Goal: Task Accomplishment & Management: Complete application form

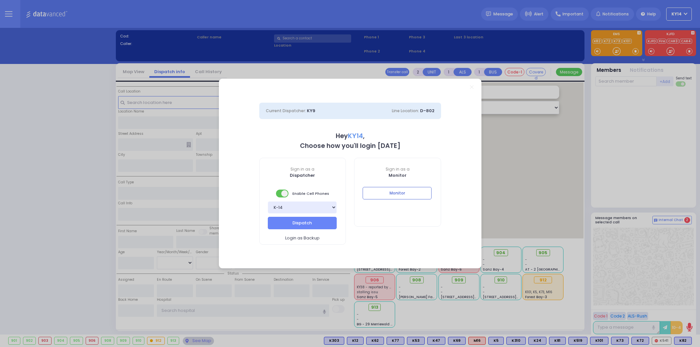
select select "2"
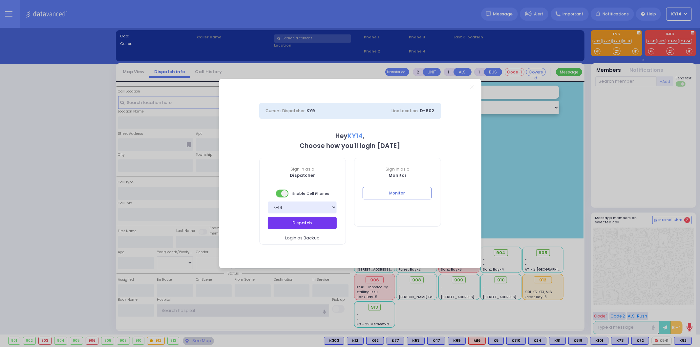
type input "ky14"
drag, startPoint x: 310, startPoint y: 221, endPoint x: 373, endPoint y: 235, distance: 64.1
click at [310, 221] on button "Dispatch" at bounding box center [302, 223] width 69 height 12
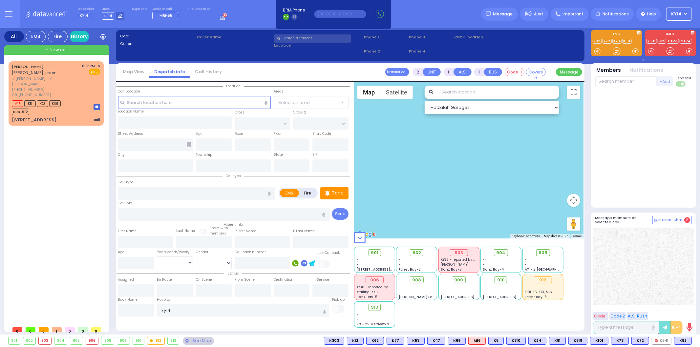
click at [35, 174] on div "[PERSON_NAME] [PERSON_NAME] ר' [PERSON_NAME] - ר' [PERSON_NAME] [PHONE_NUMBER] …" at bounding box center [58, 192] width 98 height 262
click at [68, 99] on div "M16 K5 K73 K101 BUS-912" at bounding box center [56, 107] width 88 height 16
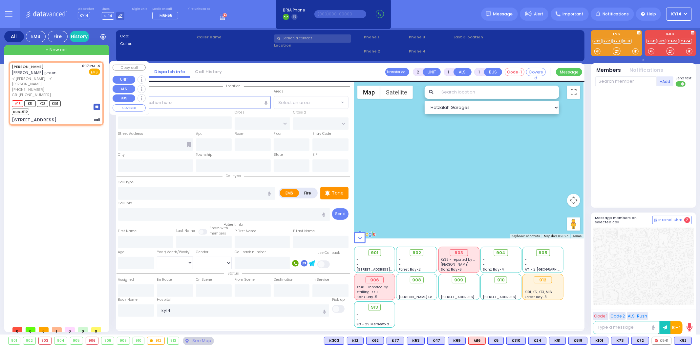
select select
type input "call"
radio input "true"
type input "[PERSON_NAME]"
type input "MUTZEN"
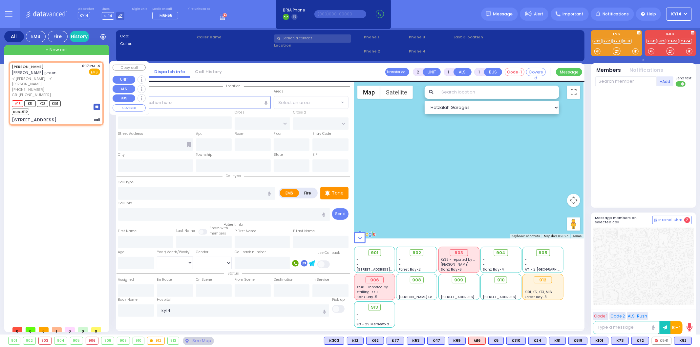
type input "2"
select select "Year"
select select "[DEMOGRAPHIC_DATA]"
type input "8456629079"
type input "18:17"
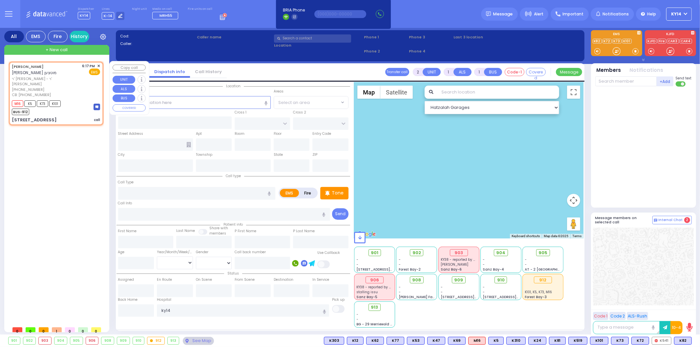
type input "18:19"
select select "Hatzalah Garages"
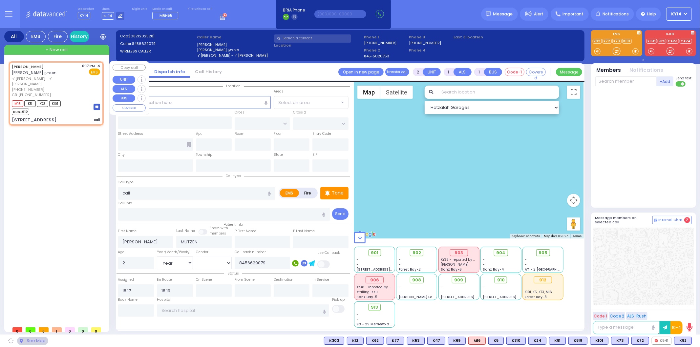
type input "FOREST RD"
type input "[STREET_ADDRESS]"
type input "205"
type input "[PERSON_NAME]"
type input "[US_STATE]"
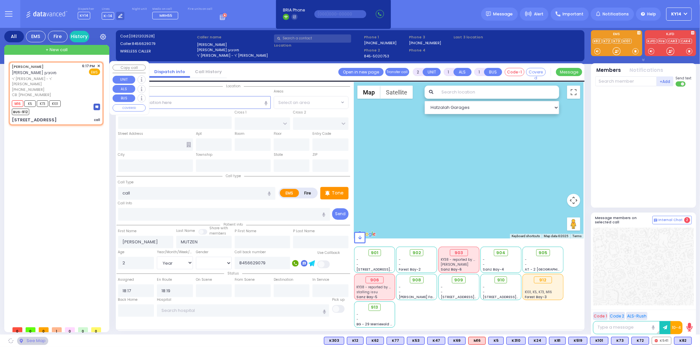
type input "10950"
select select "MONROE"
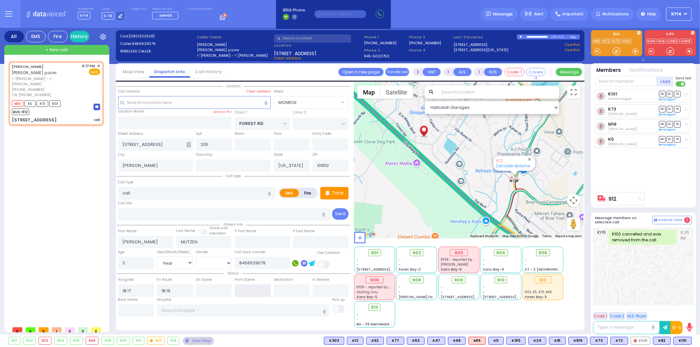
click at [251, 287] on input "text" at bounding box center [253, 290] width 36 height 12
type input "18:47"
select select
radio input "true"
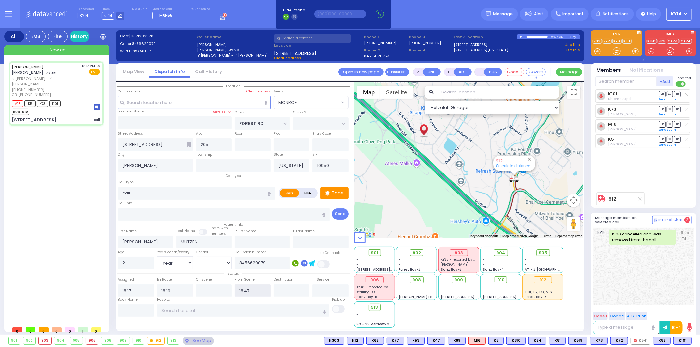
select select "Year"
select select "[DEMOGRAPHIC_DATA]"
select select "Hatzalah Garages"
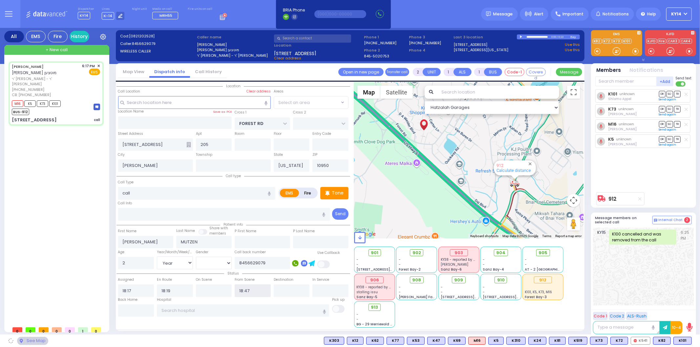
select select "MONROE"
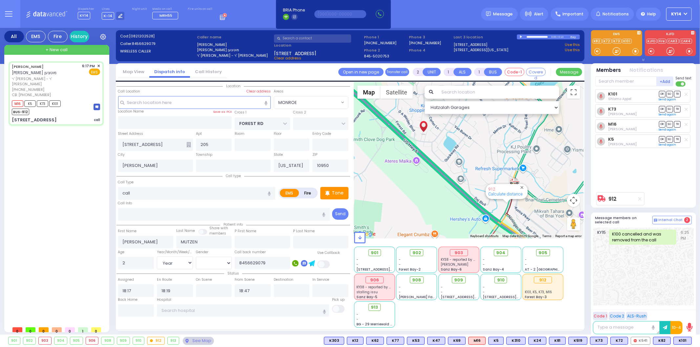
type input "6"
select select
radio input "true"
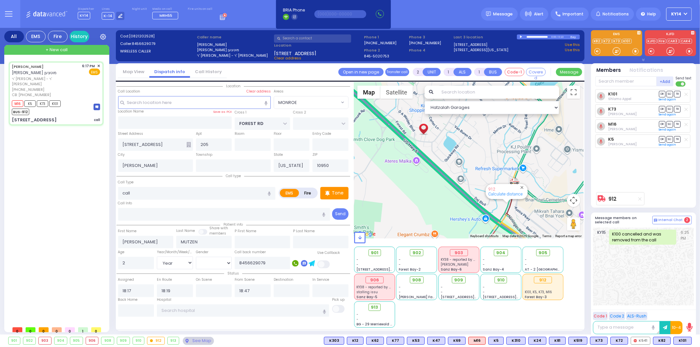
type input "Unknown"
select select "Year"
select select
select select "MONROE"
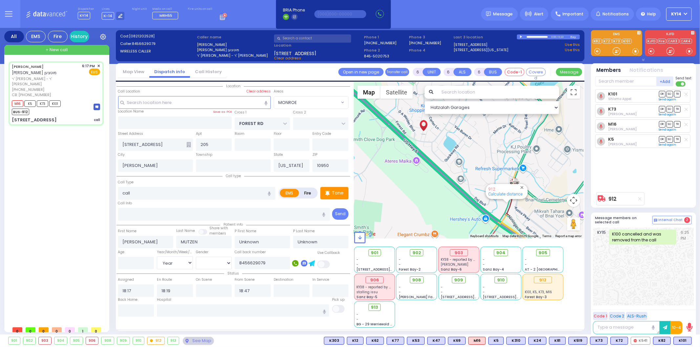
select select "Hatzalah Garages"
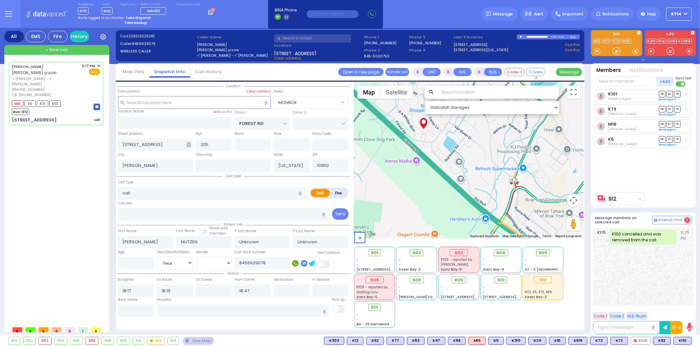
select select
radio input "true"
select select "Year"
type input "18:20"
select select "Hatzalah Garages"
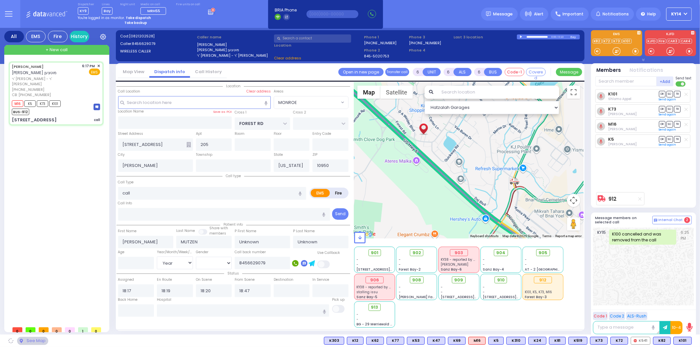
select select "MONROE"
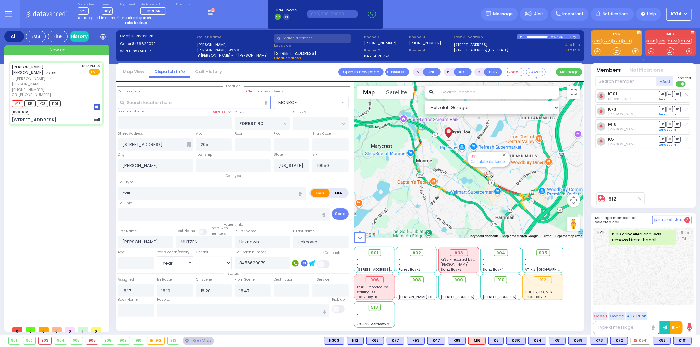
click at [133, 15] on strong "Take dispatch" at bounding box center [138, 17] width 25 height 5
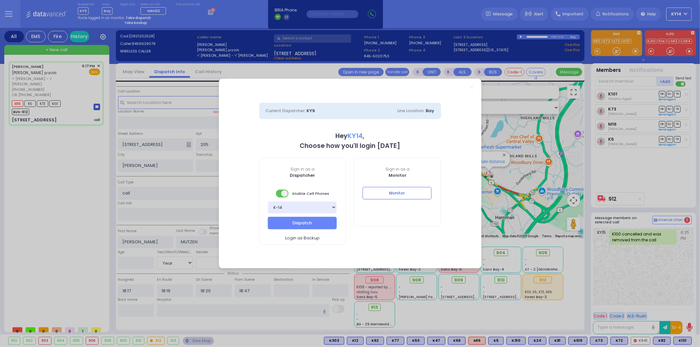
select select "2"
click at [300, 223] on button "Dispatch" at bounding box center [302, 223] width 69 height 12
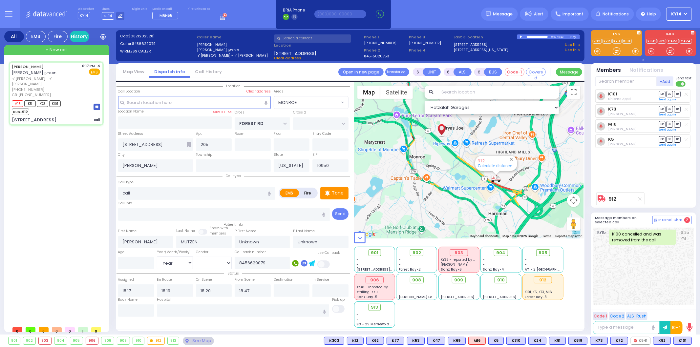
select select
radio input "true"
select select "Year"
select select "Hatzalah Garages"
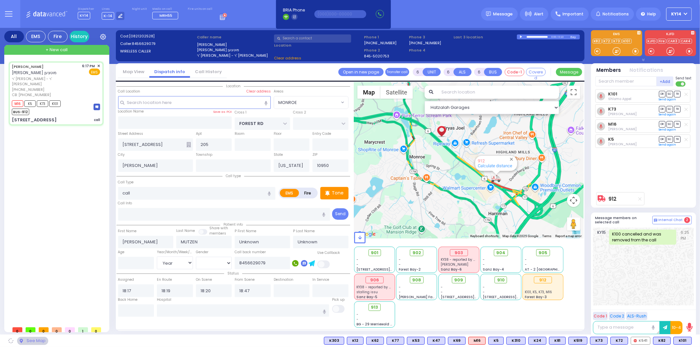
select select "MONROE"
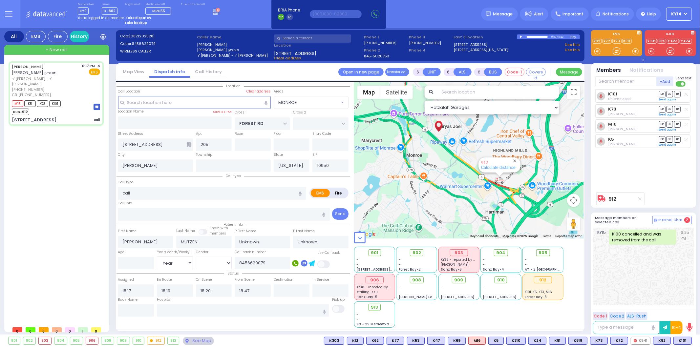
select select
radio input "true"
select select "Year"
select select "Hatzalah Garages"
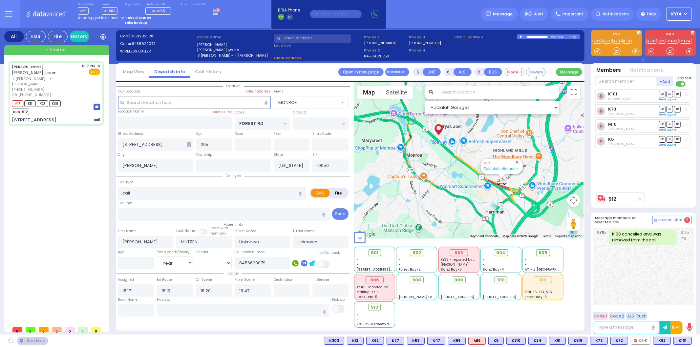
select select "MONROE"
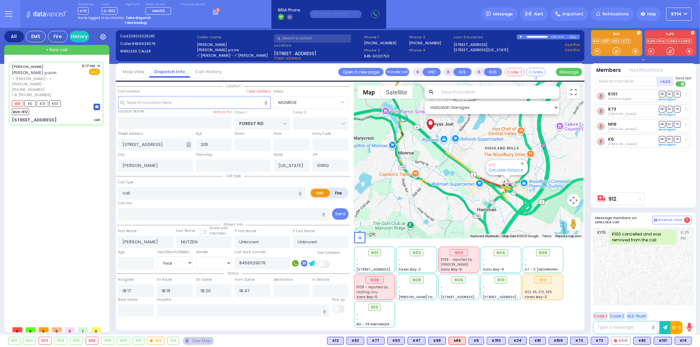
select select
radio input "true"
select select "Year"
select select "Hatzalah Garages"
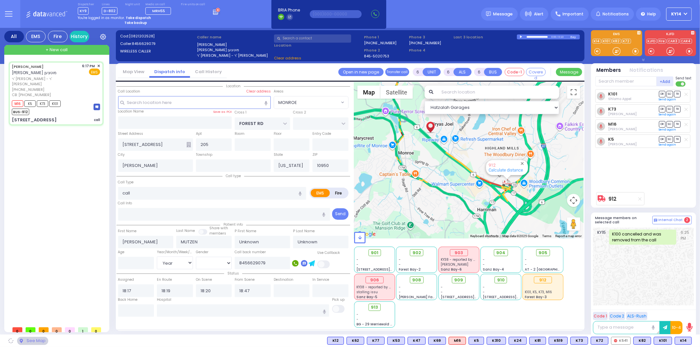
select select "MONROE"
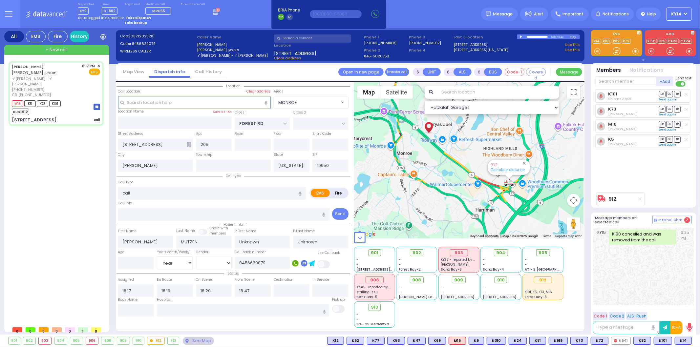
select select
radio input "true"
select select "Year"
select select "Hatzalah Garages"
select select "MONROE"
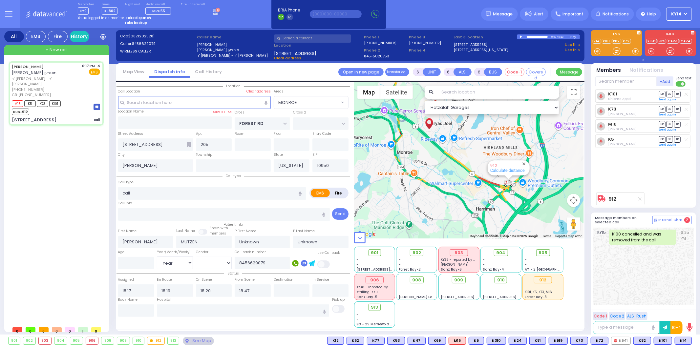
select select
radio input "true"
select select "Year"
select select "Hatzalah Garages"
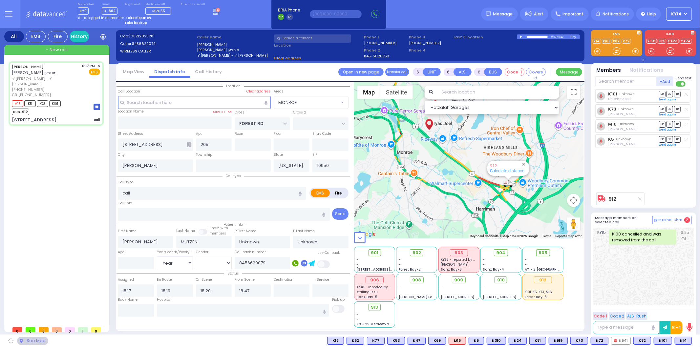
select select "MONROE"
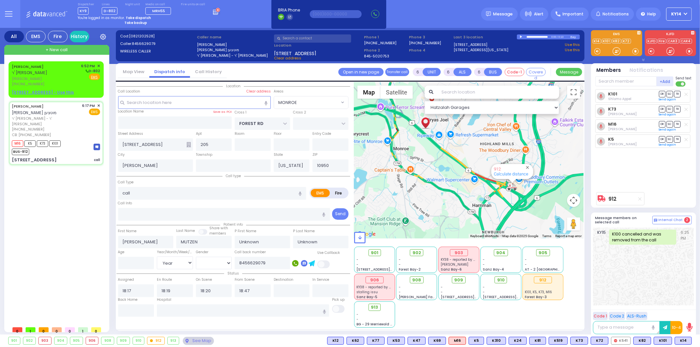
select select
radio input "true"
type input "[PERSON_NAME]"
type input "Mutzen"
type input "2"
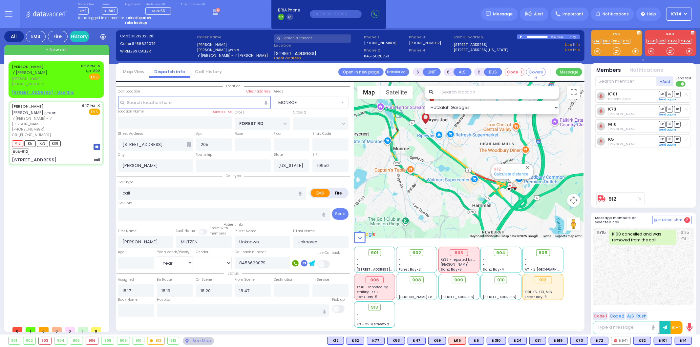
select select "Year"
select select "Hatzalah Garages"
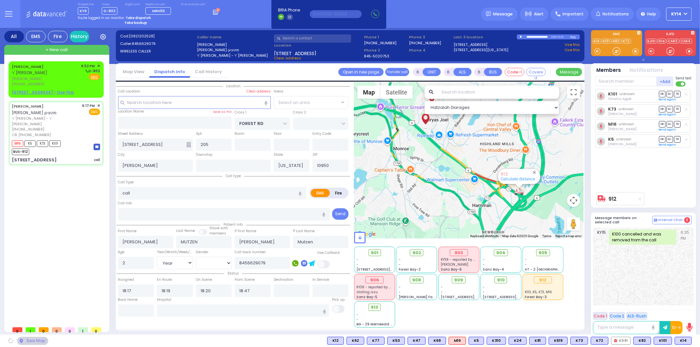
select select "MONROE"
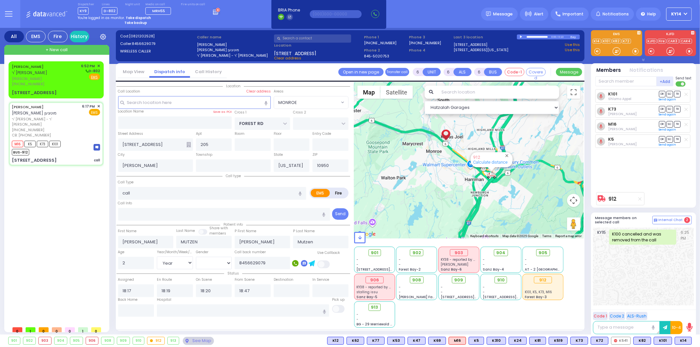
select select
radio input "true"
select select "Year"
select select "Hatzalah Garages"
select select "MONROE"
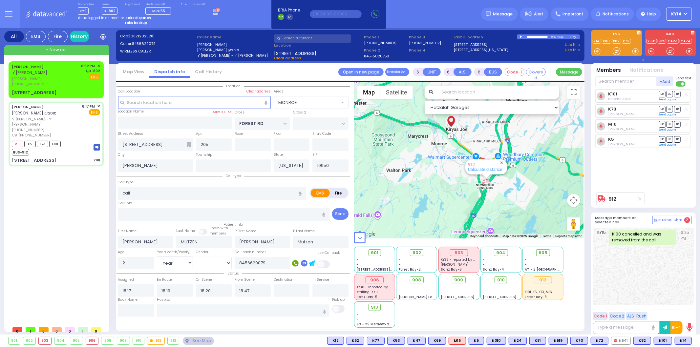
select select
radio input "true"
select select "Year"
select select "Hatzalah Garages"
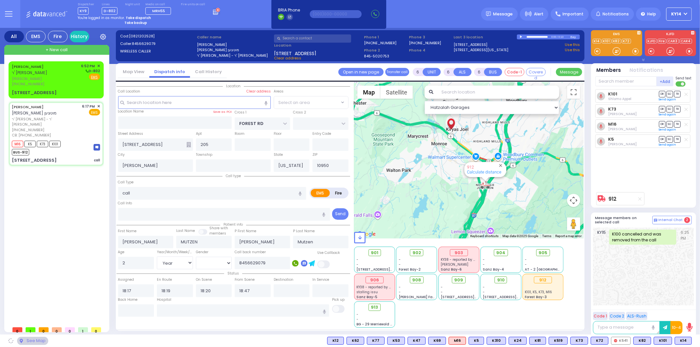
select select "MONROE"
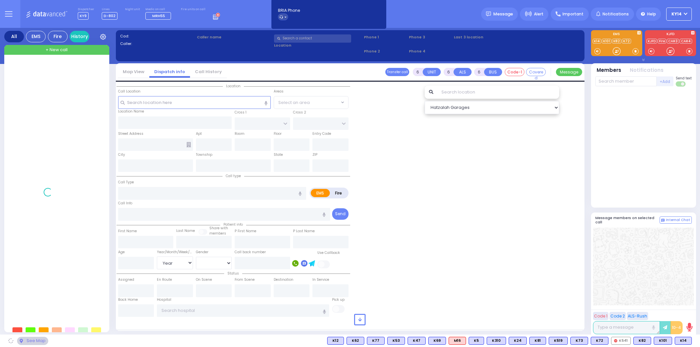
select select "Year"
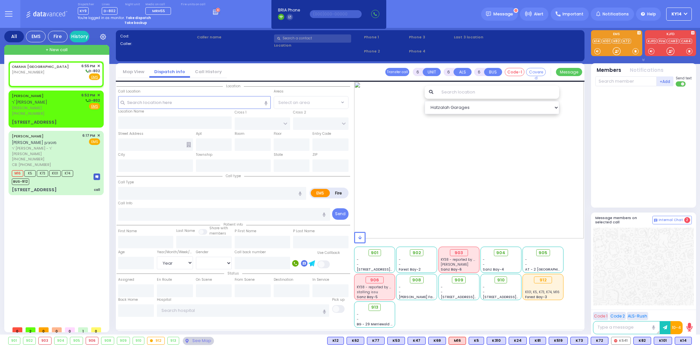
type input "2"
type input "1"
select select
radio input "true"
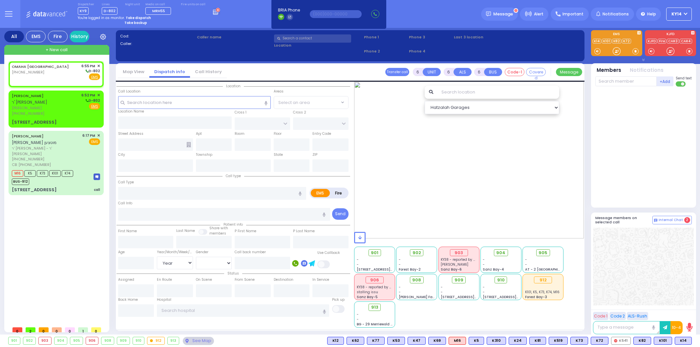
select select
type input "18:55"
select select
radio input "true"
select select
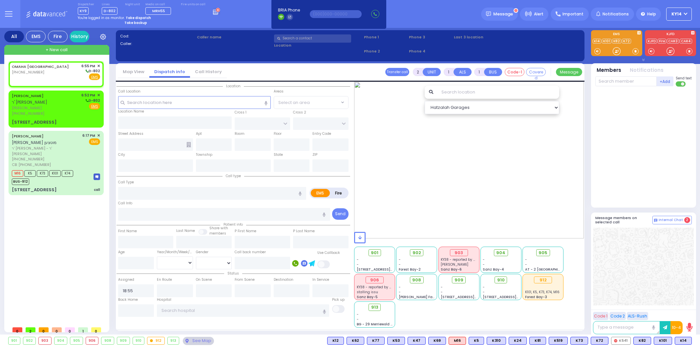
select select "Hatzalah Garages"
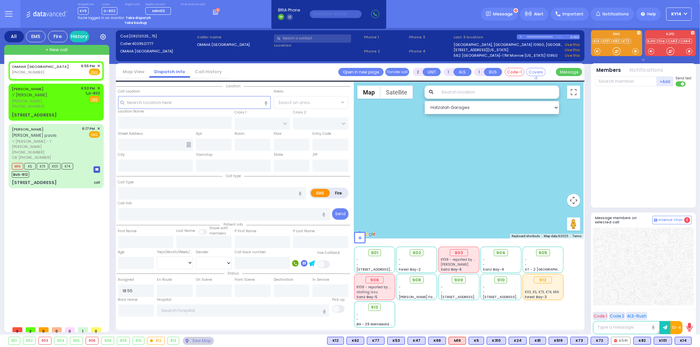
select select
radio input "true"
select select
select select "Hatzalah Garages"
